Goal: Information Seeking & Learning: Learn about a topic

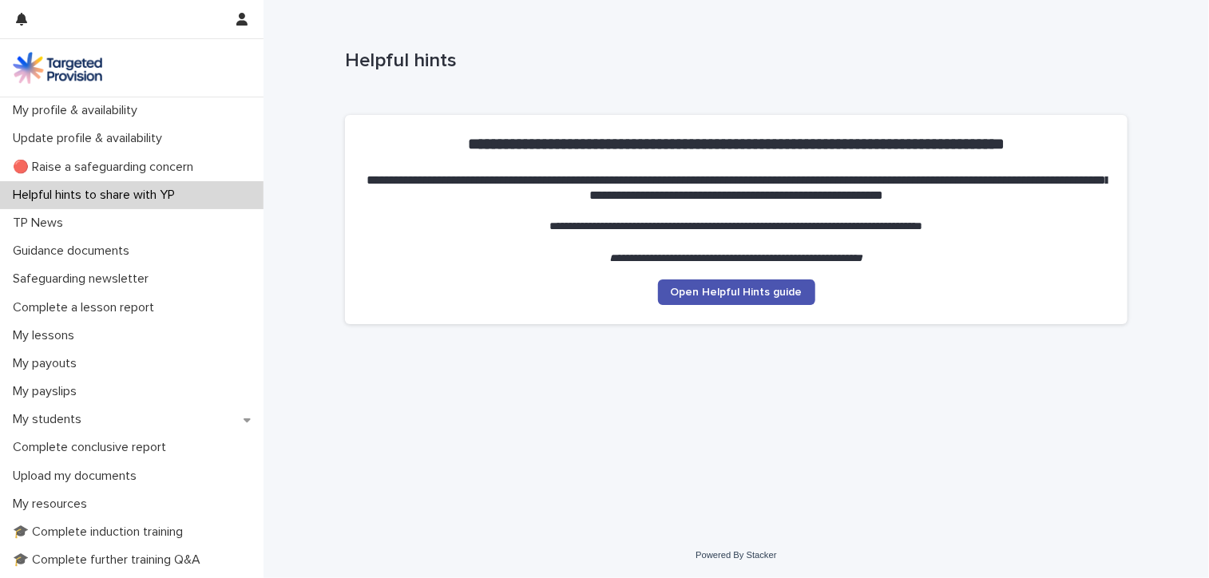
scroll to position [333, 0]
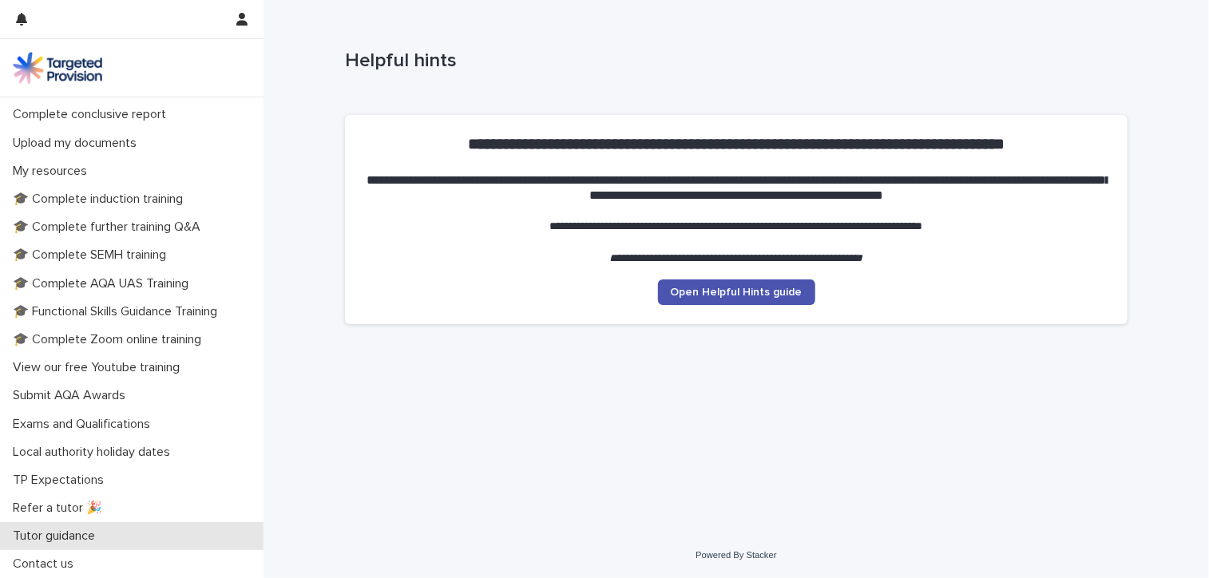
click at [75, 531] on p "Tutor guidance" at bounding box center [56, 536] width 101 height 15
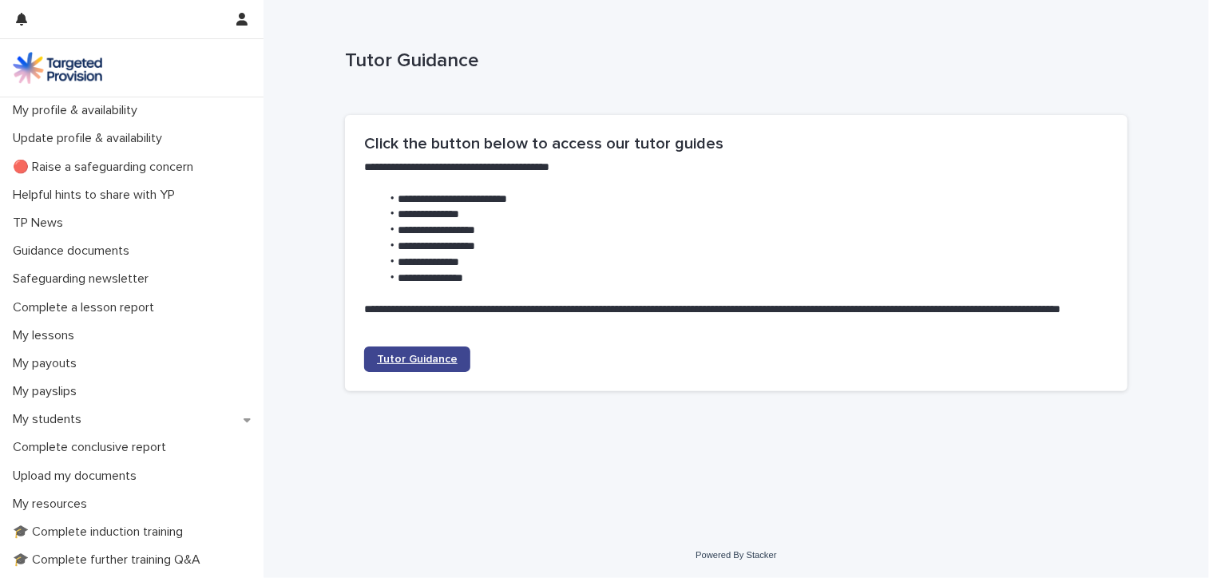
click at [423, 362] on span "Tutor Guidance" at bounding box center [417, 359] width 81 height 11
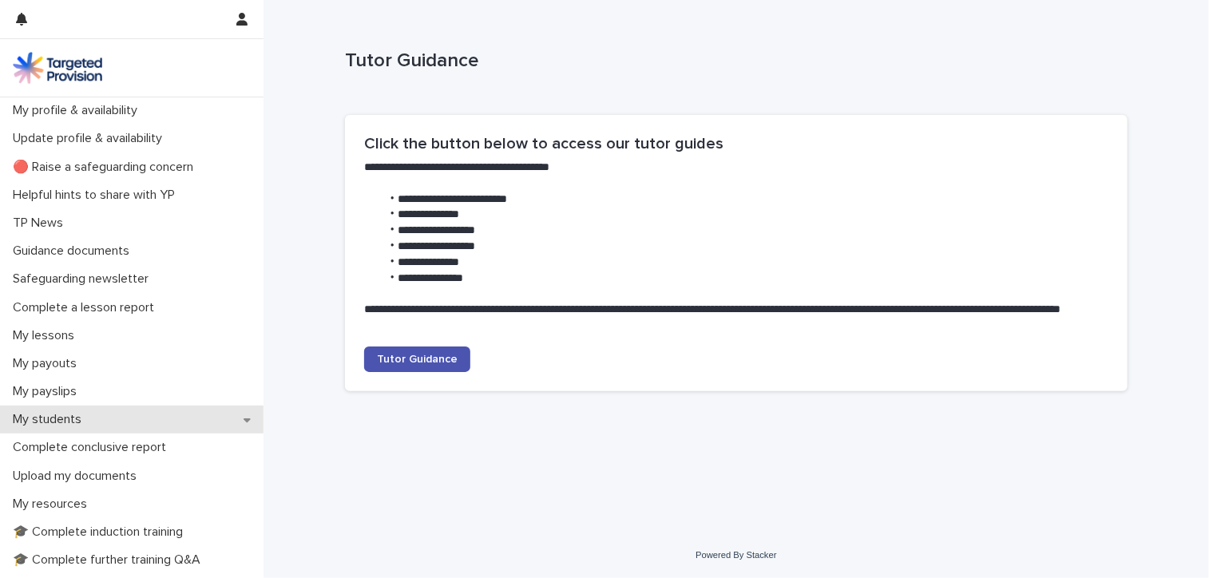
click at [56, 424] on p "My students" at bounding box center [50, 419] width 88 height 15
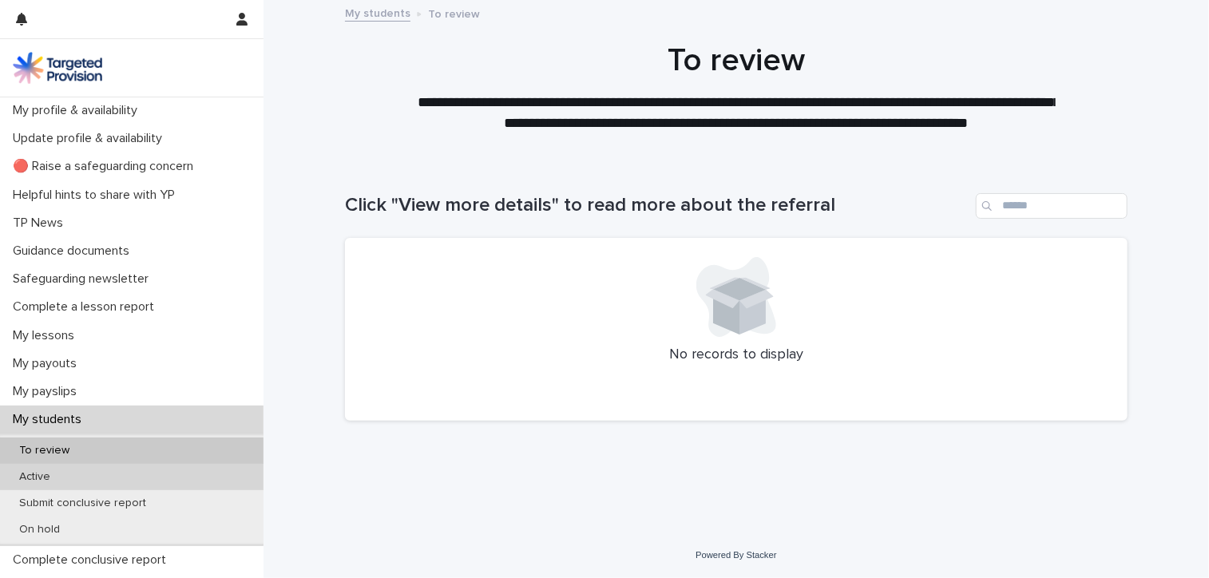
click at [47, 473] on p "Active" at bounding box center [34, 478] width 57 height 14
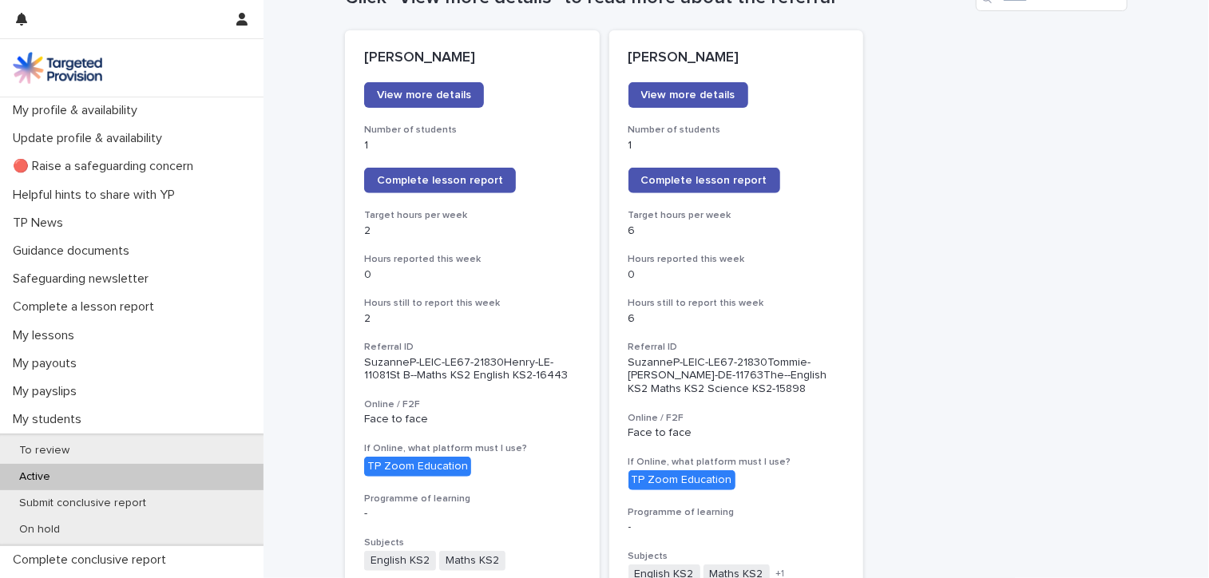
scroll to position [160, 0]
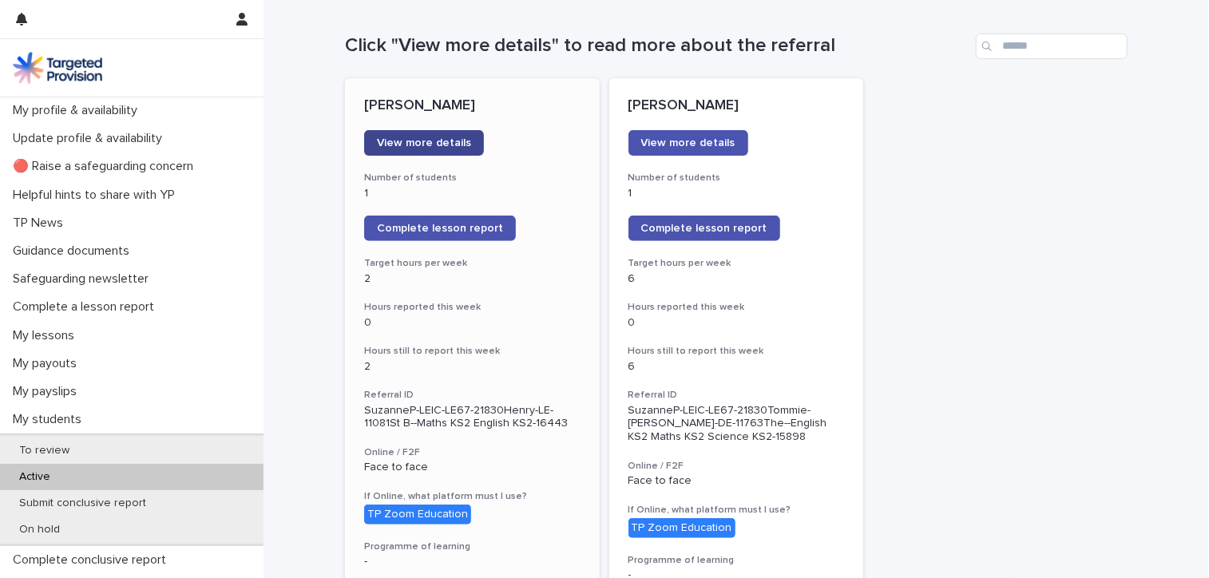
click at [409, 140] on span "View more details" at bounding box center [424, 142] width 94 height 11
